Goal: Find contact information: Find contact information

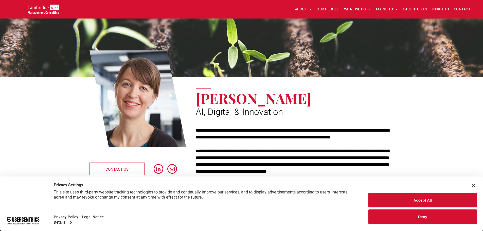
scroll to position [25, 0]
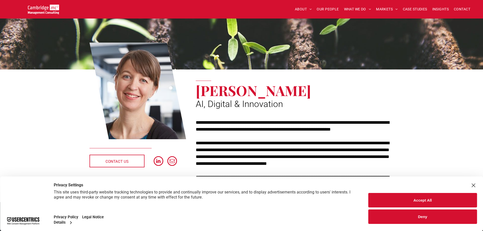
click at [422, 215] on button "Deny" at bounding box center [423, 217] width 109 height 14
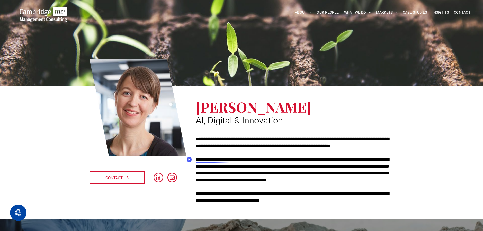
scroll to position [0, 0]
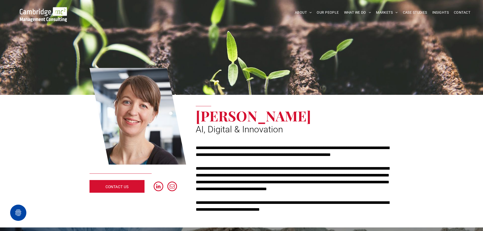
click at [124, 187] on span "CONTACT US" at bounding box center [117, 187] width 23 height 13
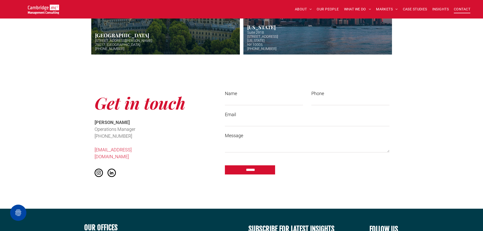
scroll to position [330, 0]
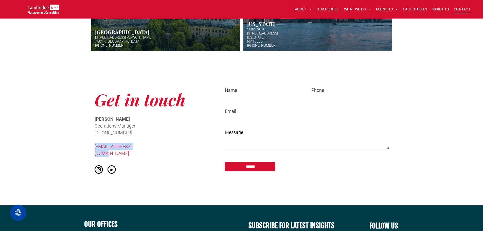
drag, startPoint x: 147, startPoint y: 148, endPoint x: 89, endPoint y: 150, distance: 58.1
click at [90, 150] on div "Get in touch [PERSON_NAME] Operations Manager ﻿ [PHONE_NUMBER] [EMAIL_ADDRESS][…" at bounding box center [153, 131] width 127 height 97
copy link "[EMAIL_ADDRESS][DOMAIN_NAME]"
